Goal: Information Seeking & Learning: Learn about a topic

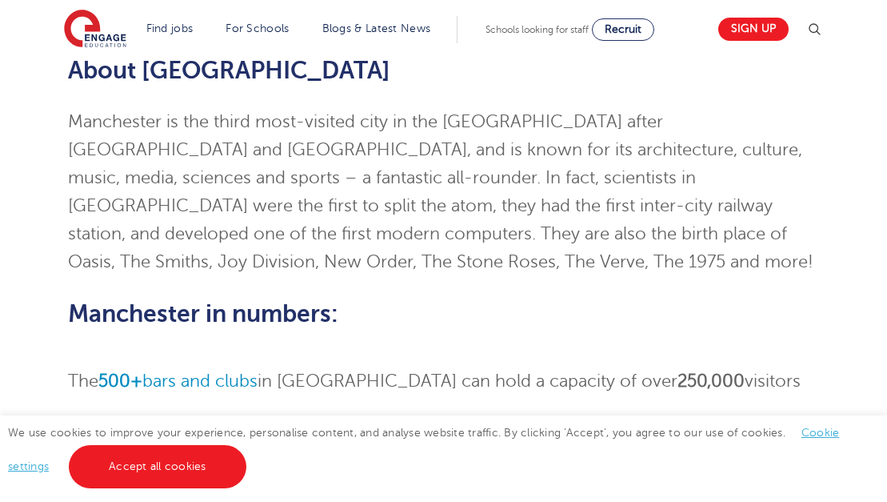
scroll to position [190, 0]
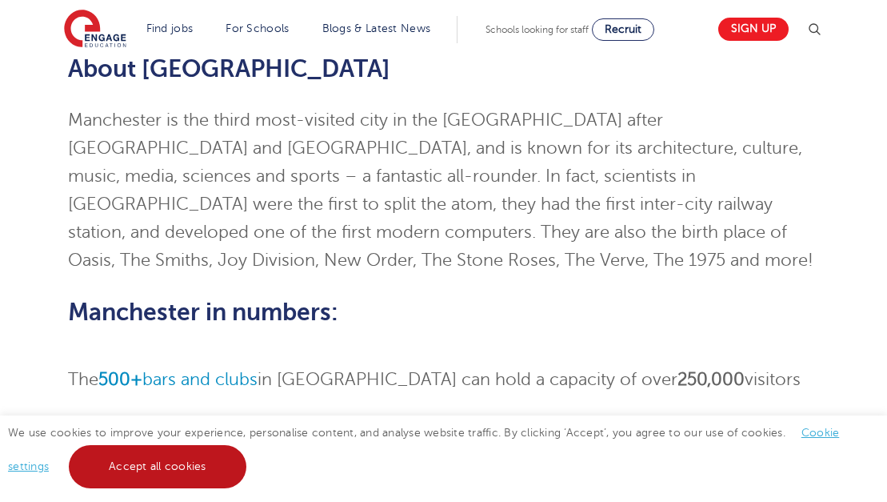
click at [182, 457] on link "Accept all cookies" at bounding box center [158, 466] width 178 height 43
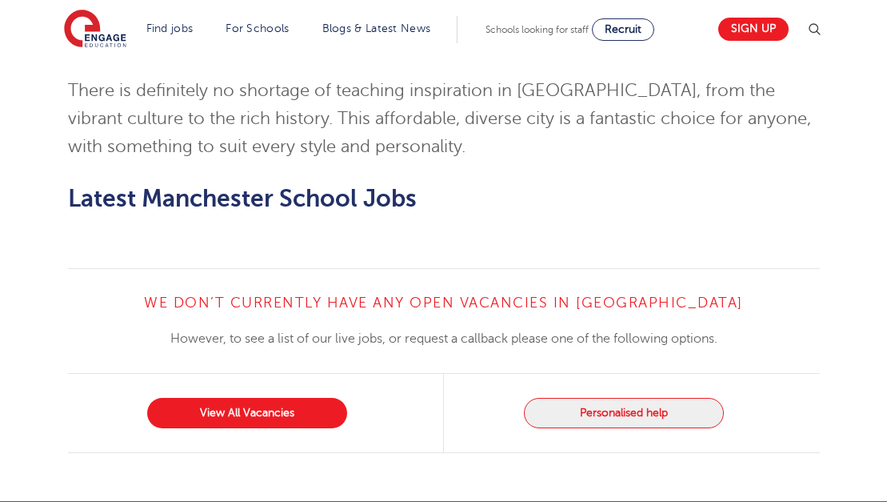
scroll to position [1032, 0]
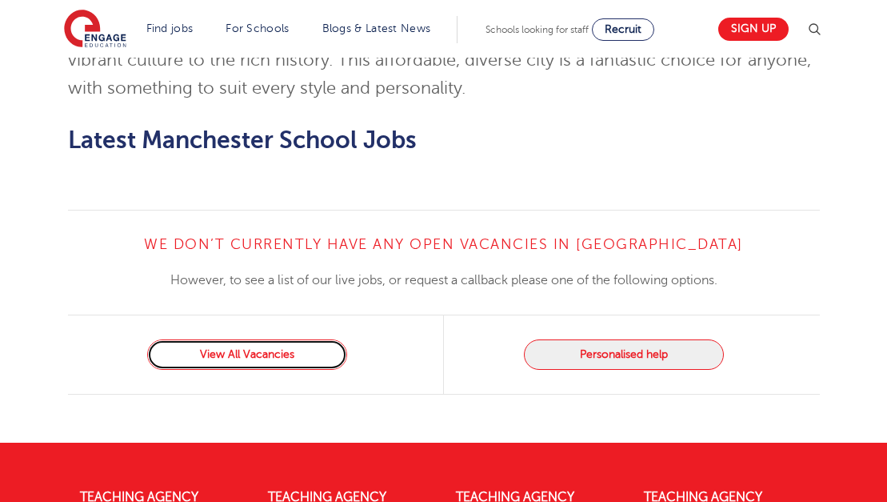
click at [269, 339] on link "View All Vacancies" at bounding box center [247, 354] width 200 height 30
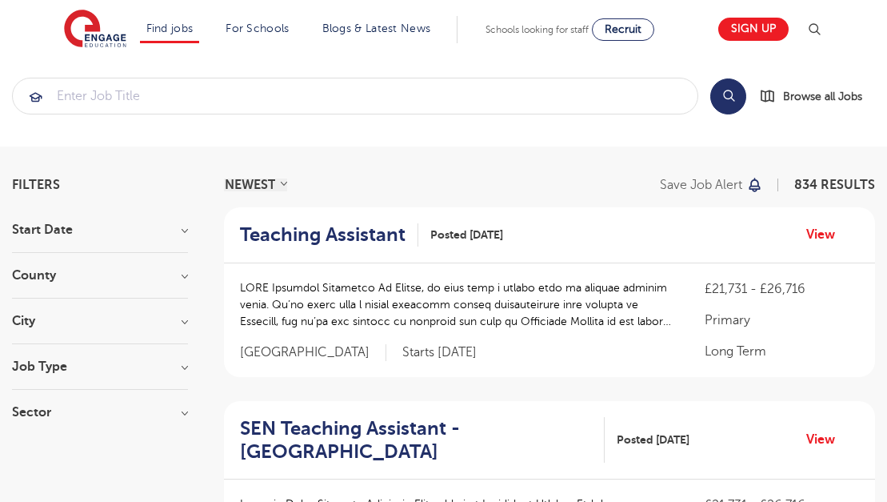
scroll to position [15, 0]
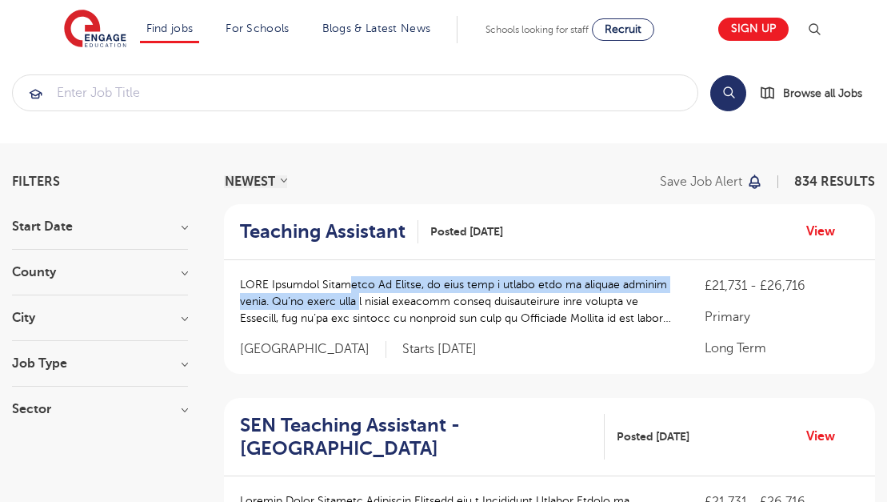
drag, startPoint x: 0, startPoint y: 0, endPoint x: 350, endPoint y: 300, distance: 460.6
click at [349, 299] on p at bounding box center [456, 301] width 433 height 50
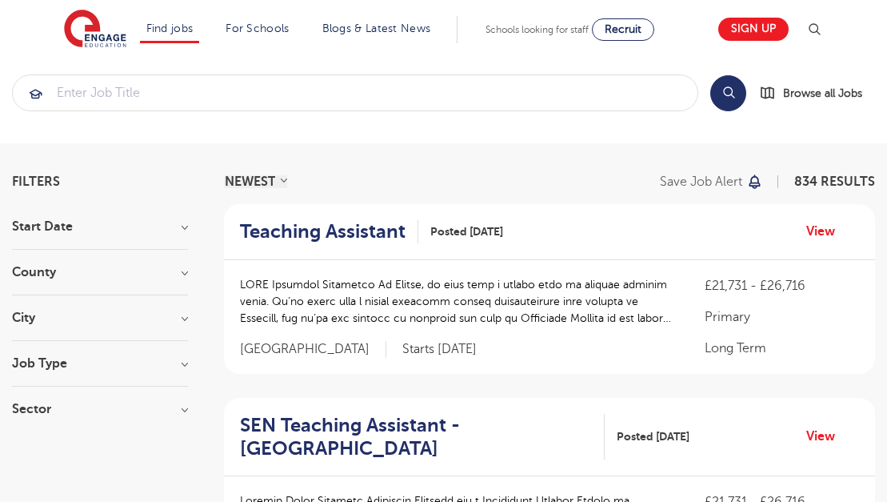
click at [351, 299] on p at bounding box center [456, 301] width 433 height 50
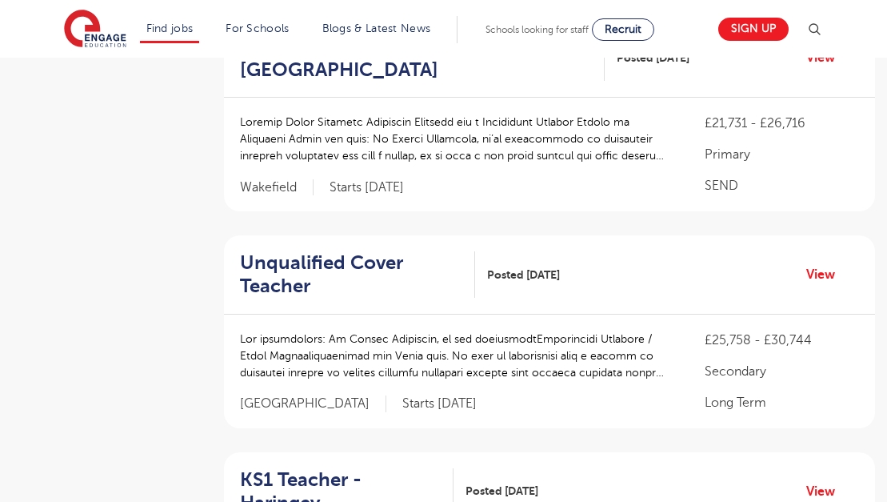
scroll to position [398, 0]
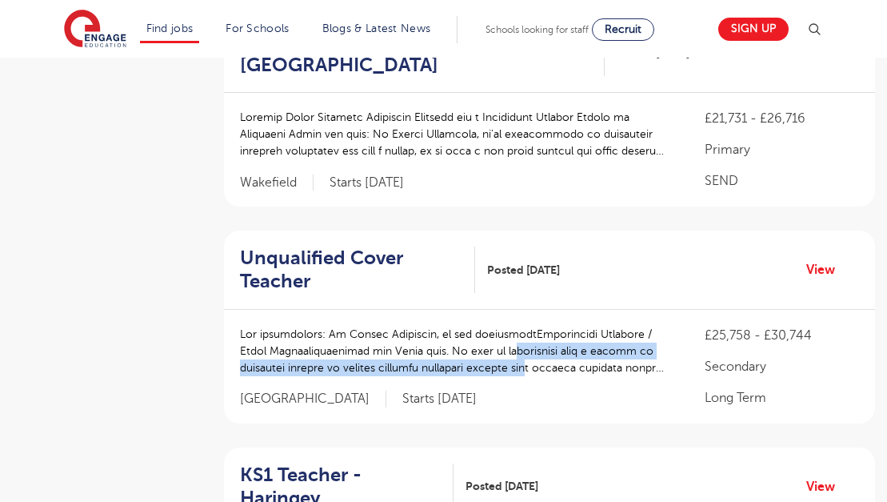
drag, startPoint x: 490, startPoint y: 352, endPoint x: 550, endPoint y: 367, distance: 62.7
click at [548, 366] on p at bounding box center [456, 351] width 433 height 50
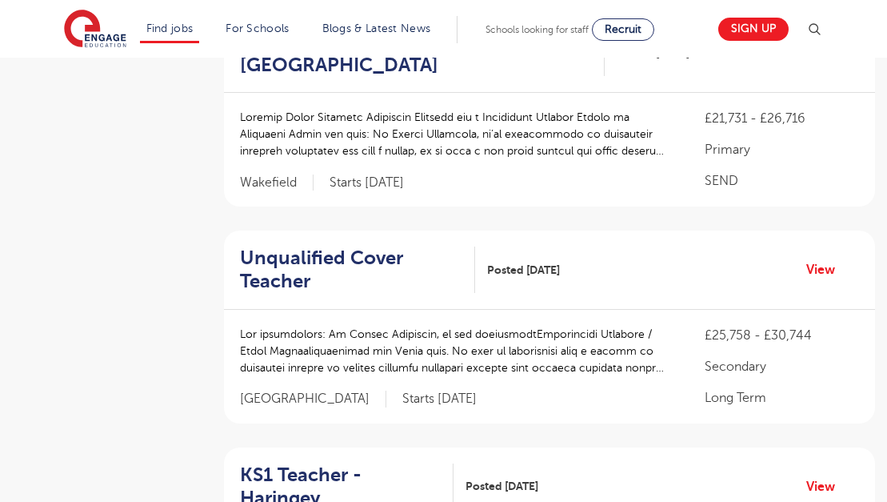
click at [553, 370] on p at bounding box center [456, 351] width 433 height 50
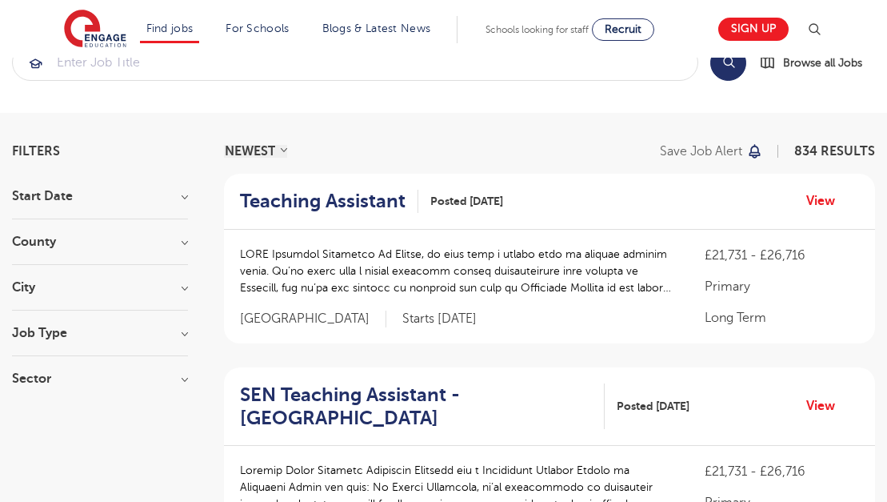
scroll to position [0, 0]
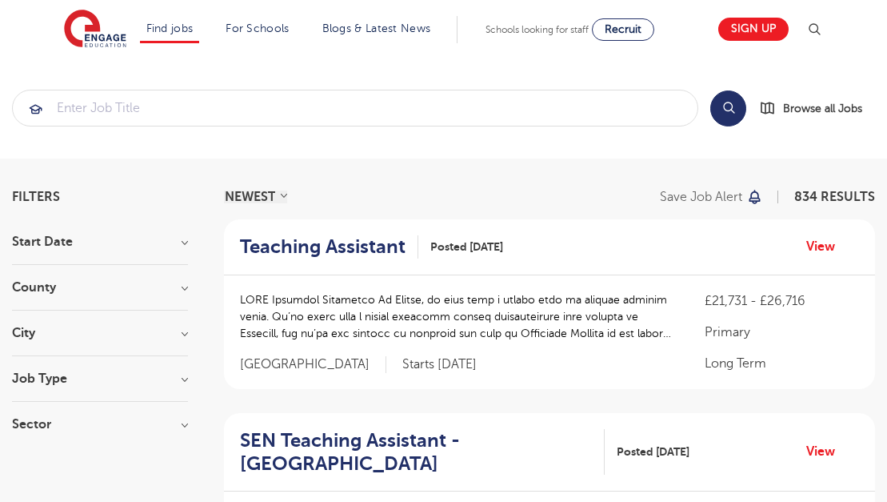
click at [181, 279] on section "Start Date September 87 November 2 October 1 Show more County London 608 Hertfo…" at bounding box center [100, 340] width 176 height 211
click at [178, 287] on h3 "County" at bounding box center [100, 287] width 176 height 13
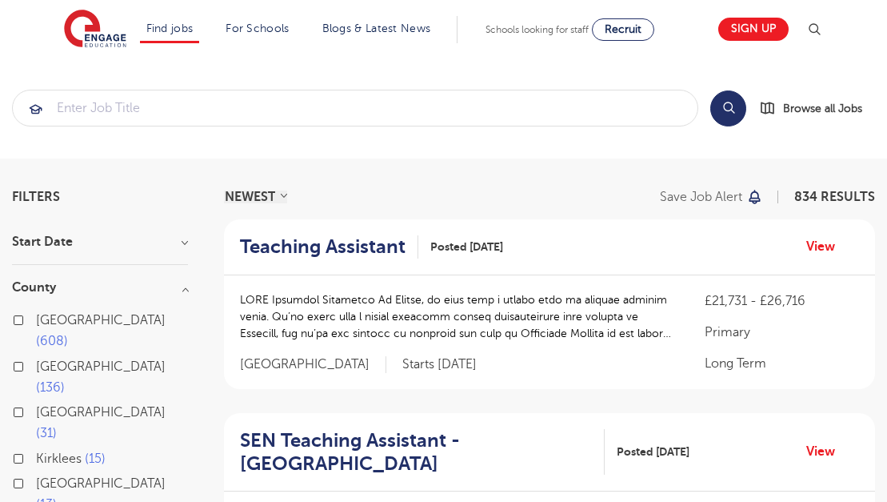
click at [179, 288] on h3 "County" at bounding box center [100, 287] width 176 height 13
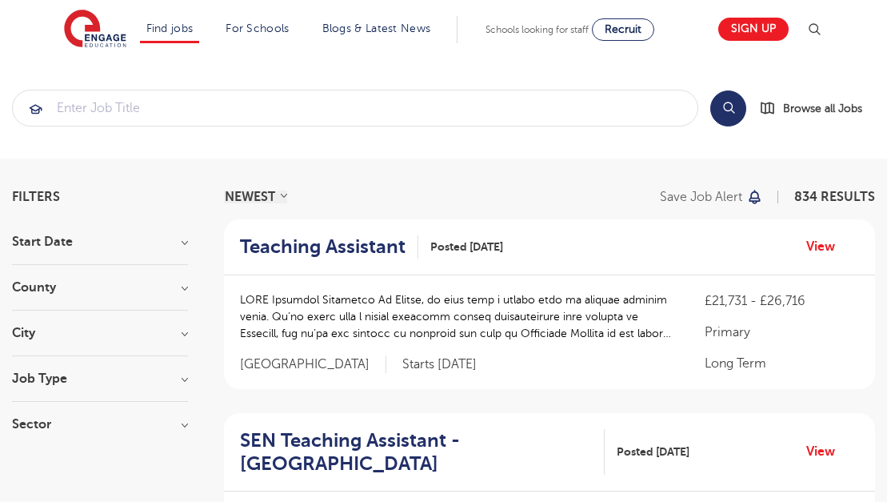
click at [150, 332] on h3 "City" at bounding box center [100, 332] width 176 height 13
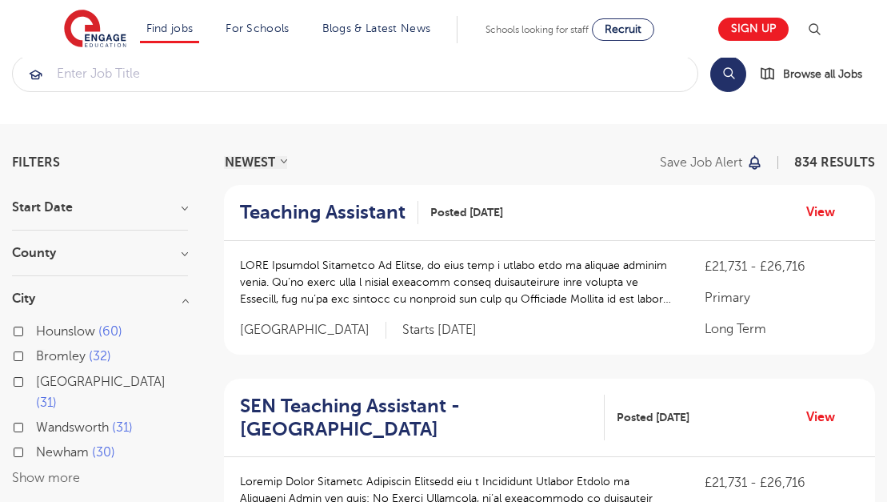
scroll to position [37, 0]
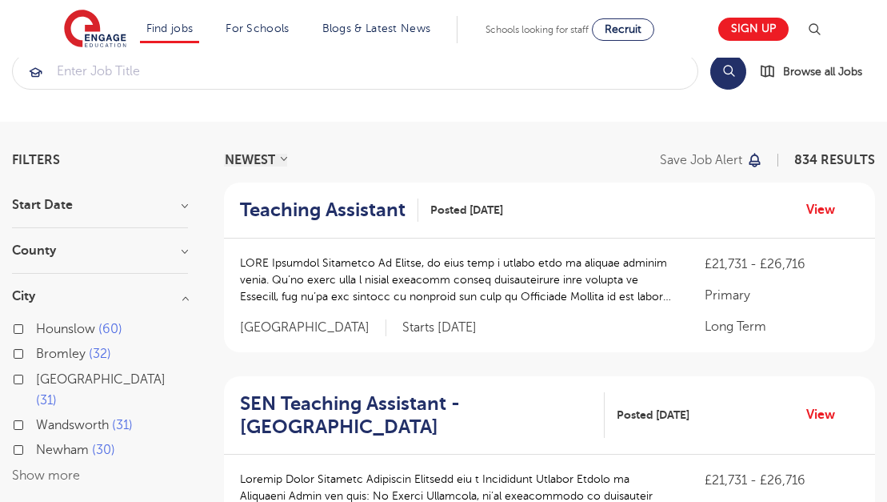
click at [32, 468] on button "Show more" at bounding box center [46, 475] width 68 height 14
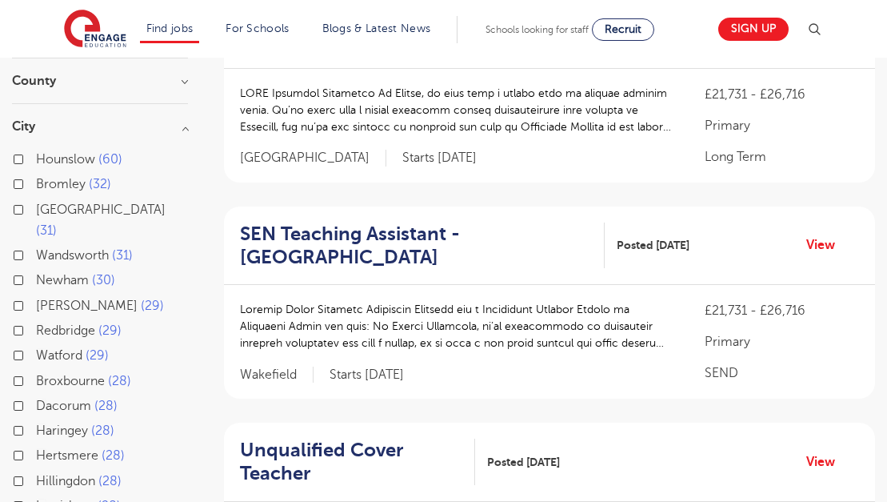
scroll to position [202, 0]
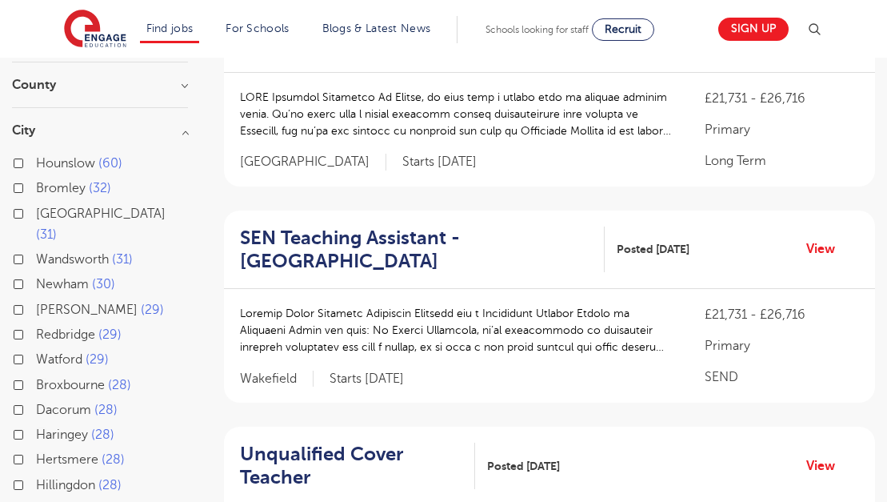
click at [36, 212] on label "Leeds 31" at bounding box center [112, 224] width 152 height 42
click at [36, 212] on input "Leeds 31" at bounding box center [41, 211] width 10 height 10
checkbox input "true"
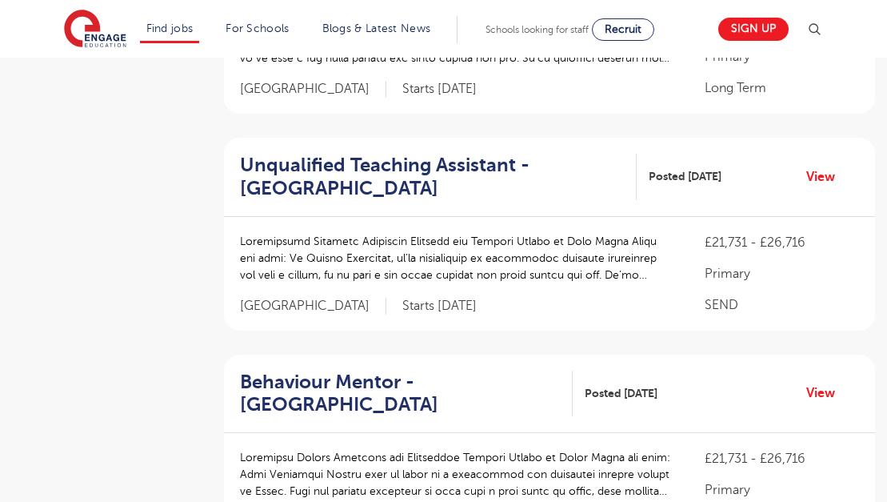
scroll to position [1200, 0]
